Goal: Communication & Community: Answer question/provide support

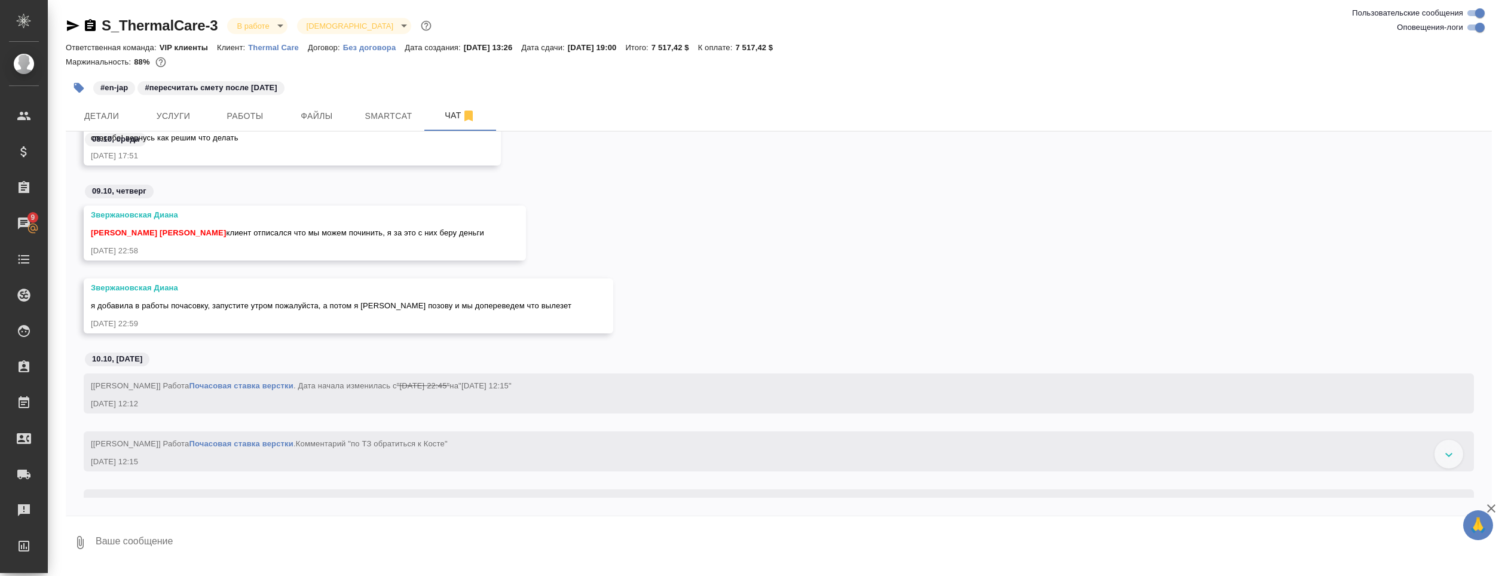
scroll to position [12629, 0]
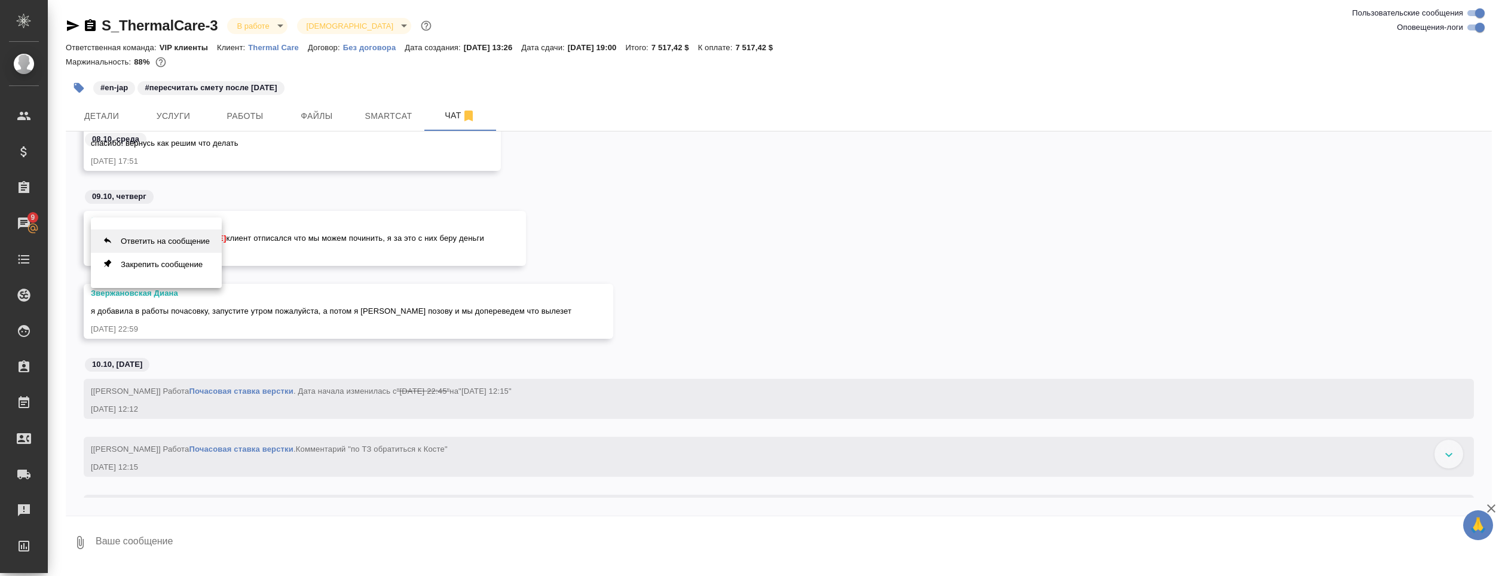
click at [183, 238] on button "Ответить на сообщение" at bounding box center [156, 240] width 131 height 23
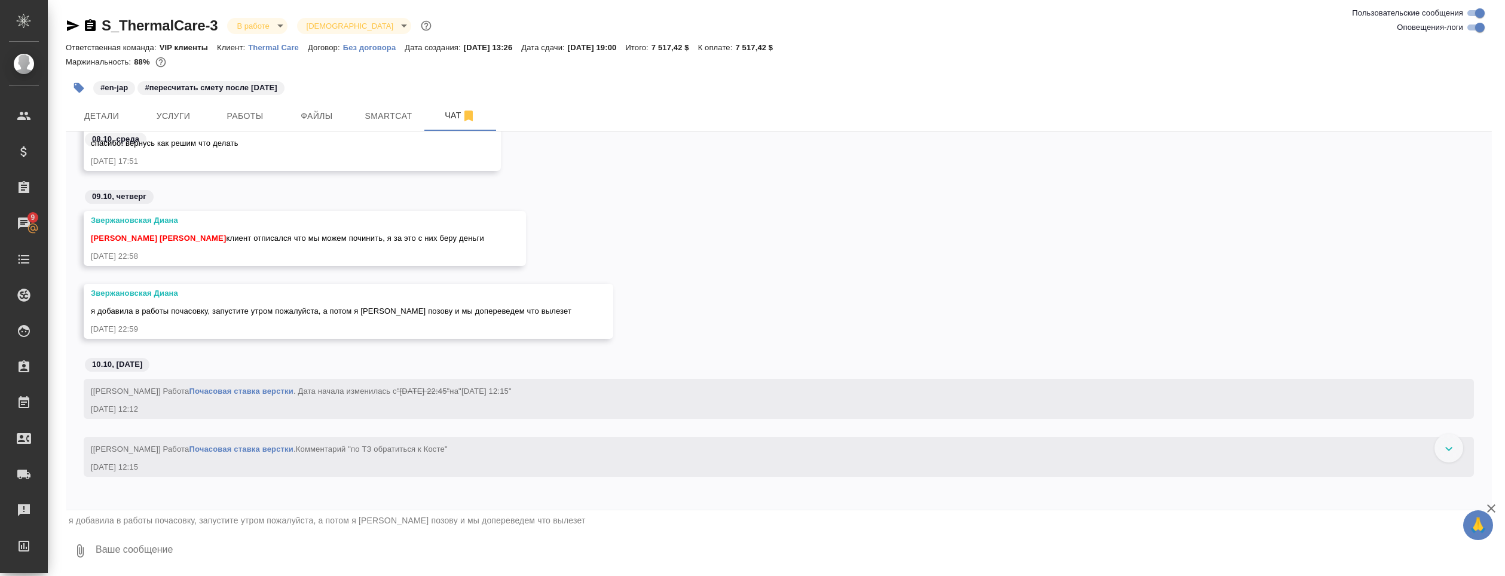
click at [158, 556] on textarea at bounding box center [792, 551] width 1397 height 41
type textarea "G"
paste textarea "[URL][DOMAIN_NAME]"
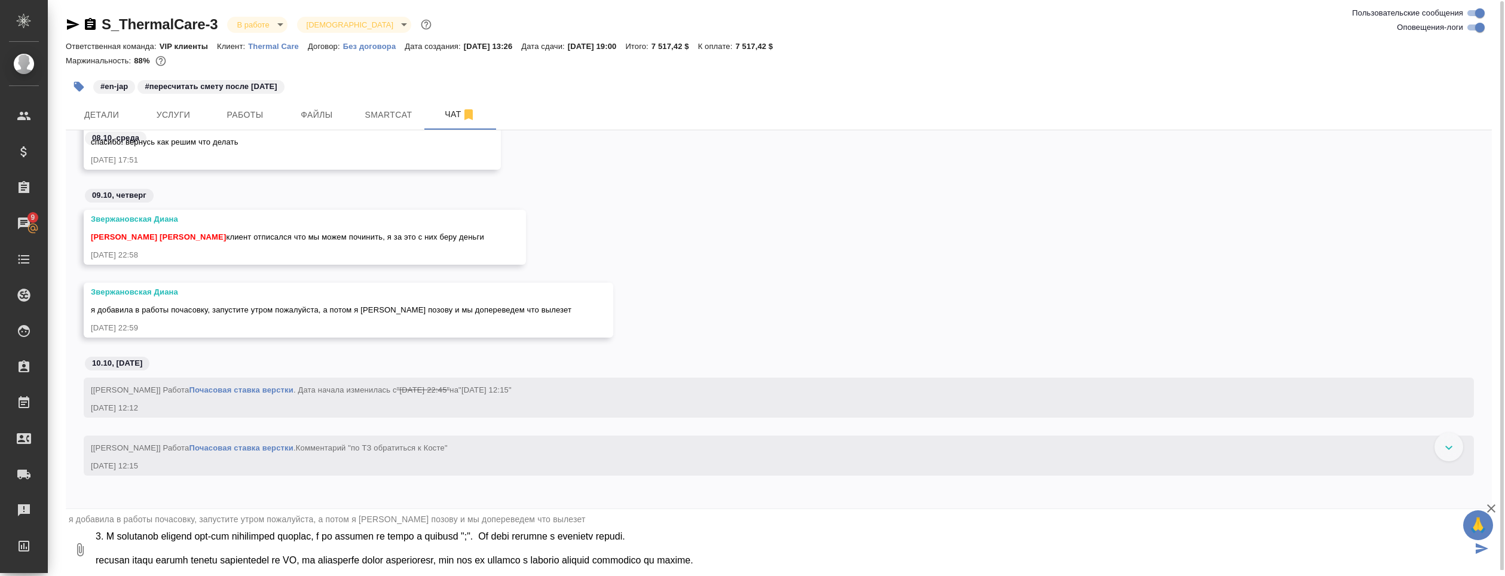
scroll to position [104, 0]
type textarea "Loremi. Dolors am consectetu a elitsed doei TEM i utlabo. Etdol mag aliqu://eni…"
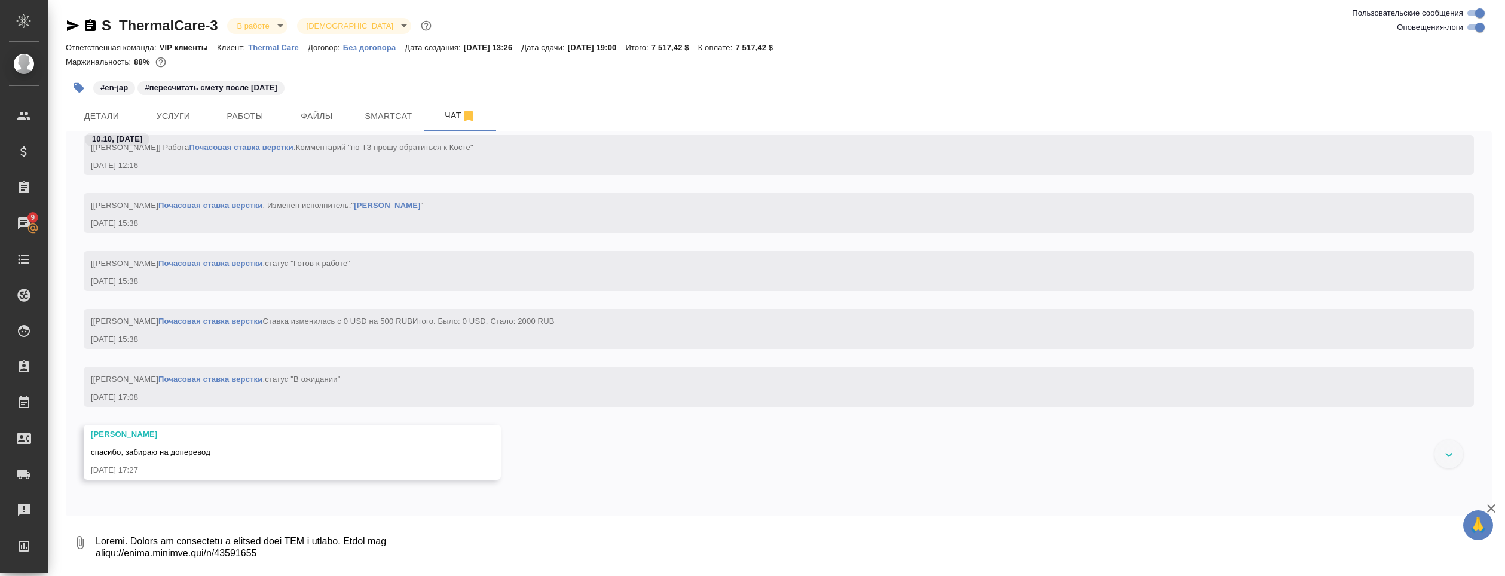
scroll to position [13000, 0]
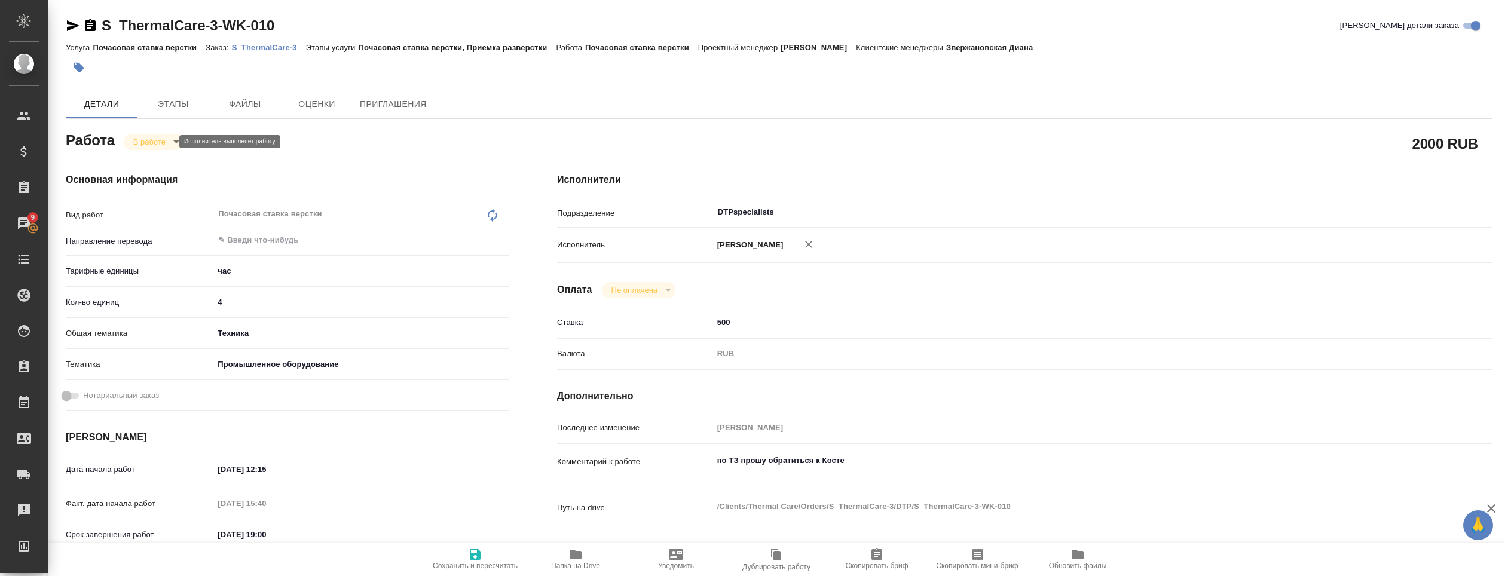
click at [167, 145] on body "🙏 .cls-1 fill:#fff; AWATERA Klimentovskiy Konstantin Клиенты Спецификации Заказ…" at bounding box center [752, 288] width 1505 height 576
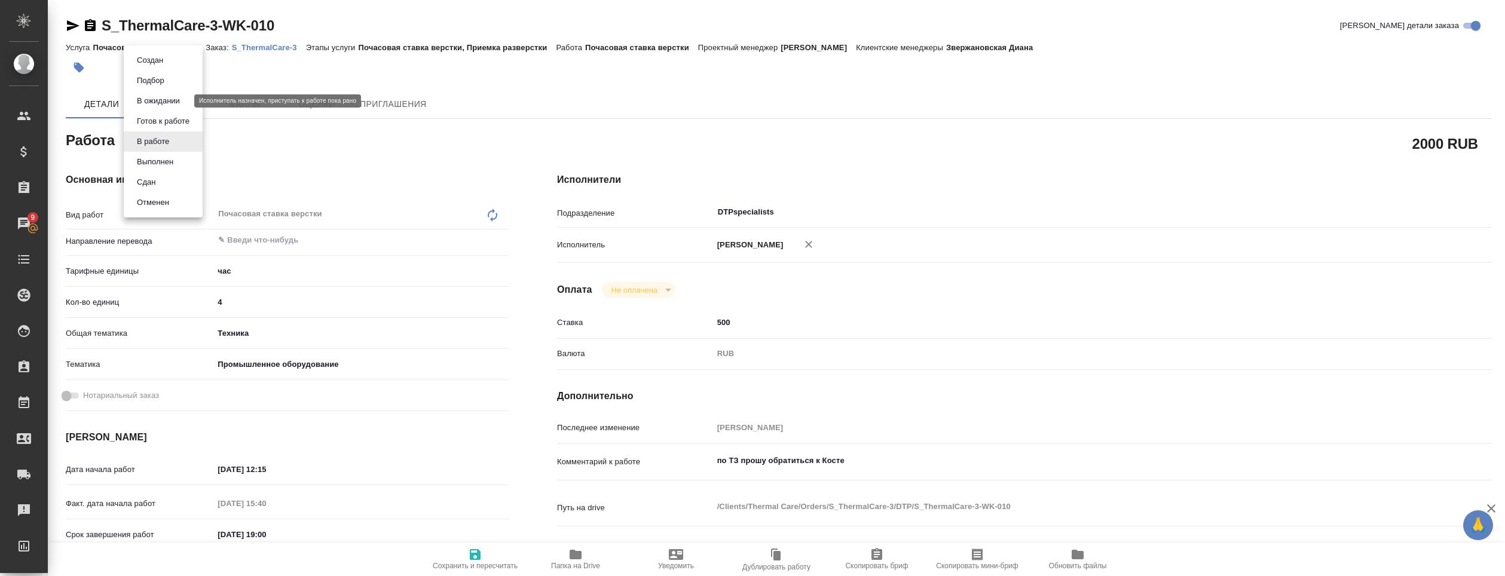
click at [178, 100] on button "В ожидании" at bounding box center [158, 100] width 50 height 13
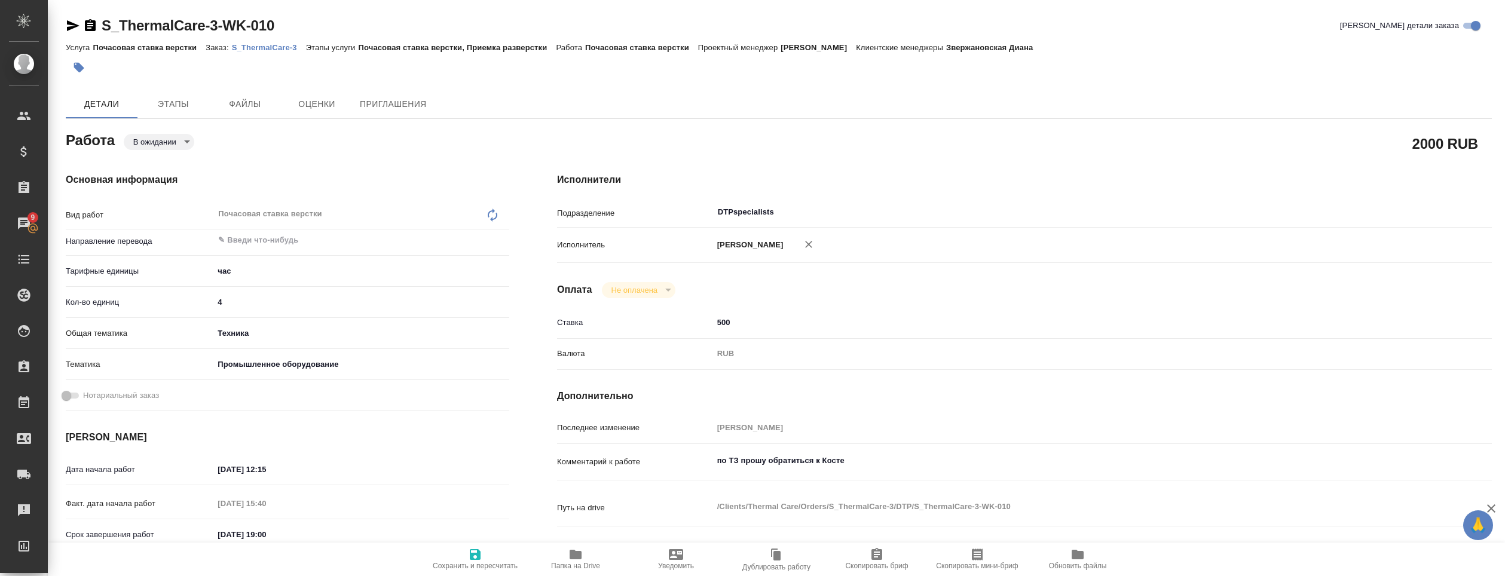
type textarea "x"
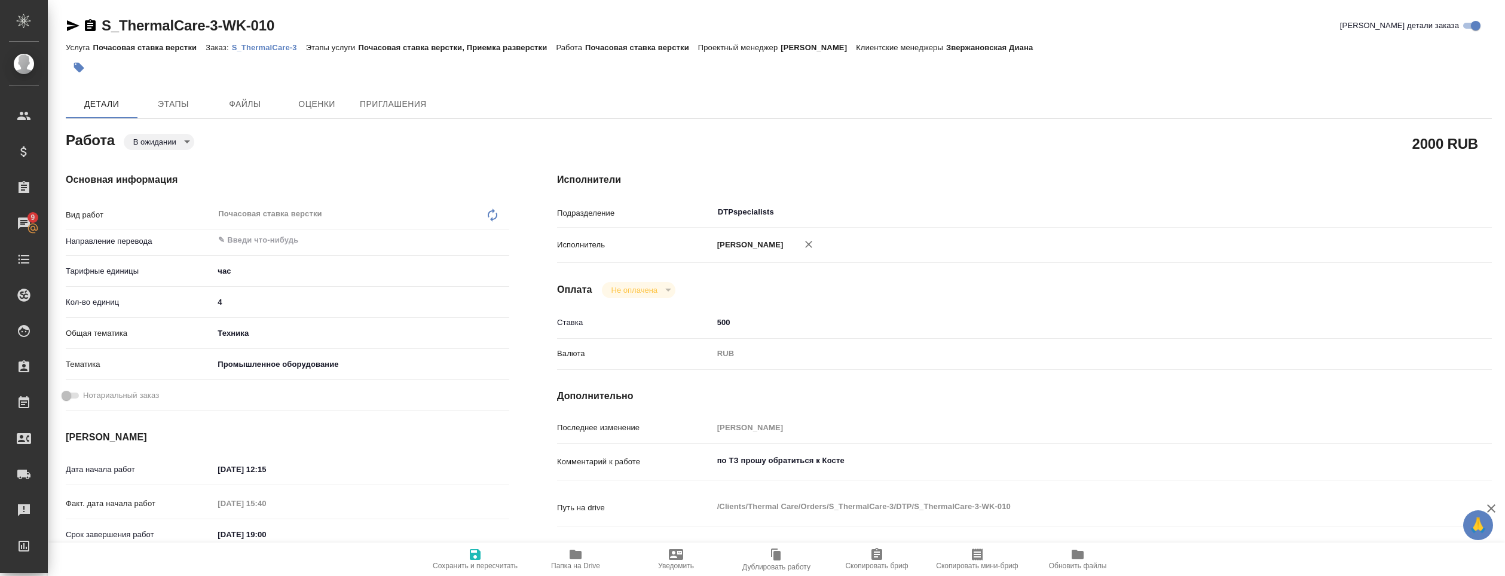
type textarea "x"
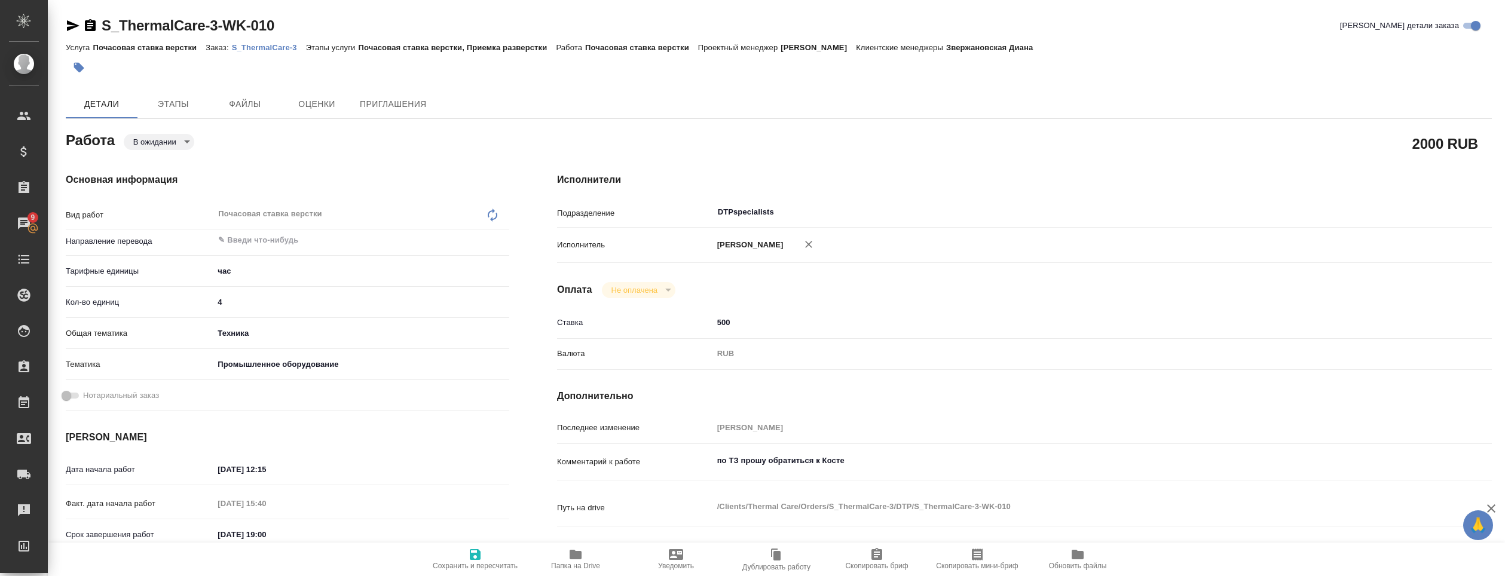
type textarea "x"
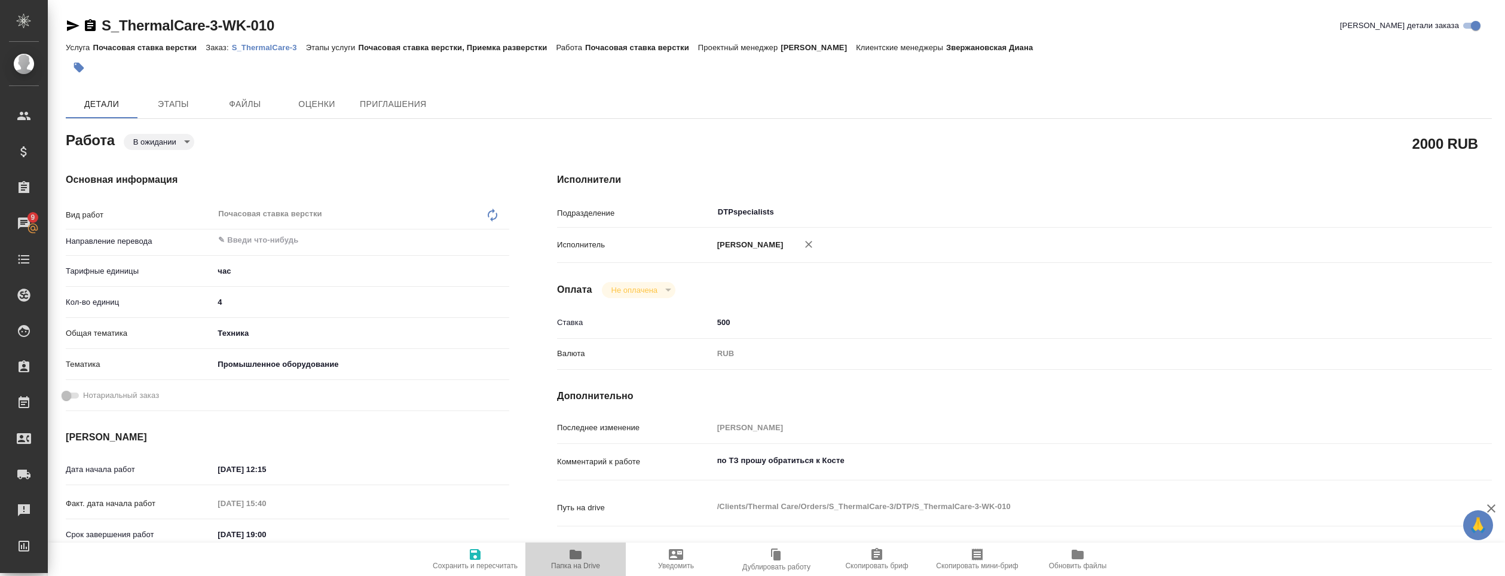
click at [580, 556] on icon "button" at bounding box center [576, 555] width 12 height 10
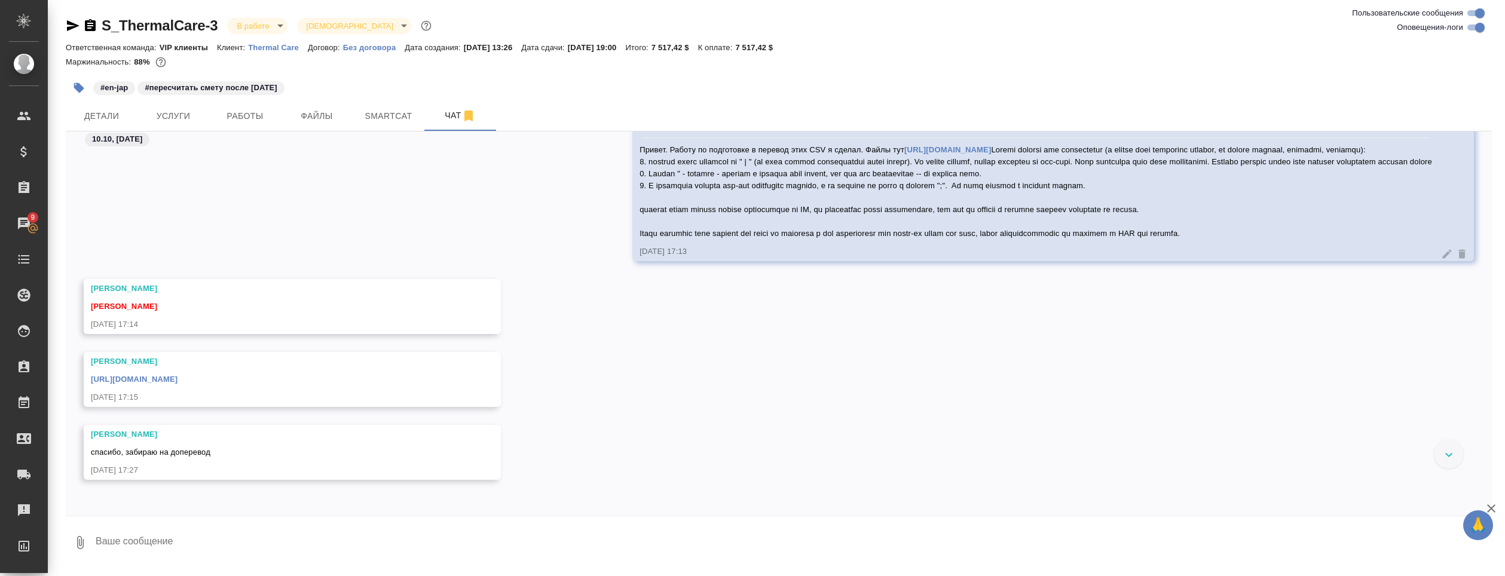
scroll to position [12754, 0]
click at [968, 362] on div "Заборова Александра https://drive.awatera.com/s/mBbxoQs7BjRe5EY 10.10.25, 17:15" at bounding box center [779, 388] width 1426 height 73
